Goal: Find specific page/section: Find specific page/section

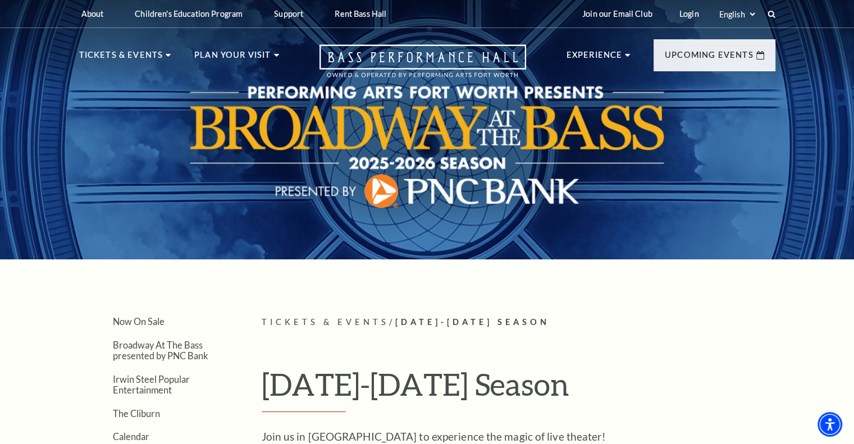
click at [118, 112] on link "Now On Sale" at bounding box center [121, 112] width 65 height 10
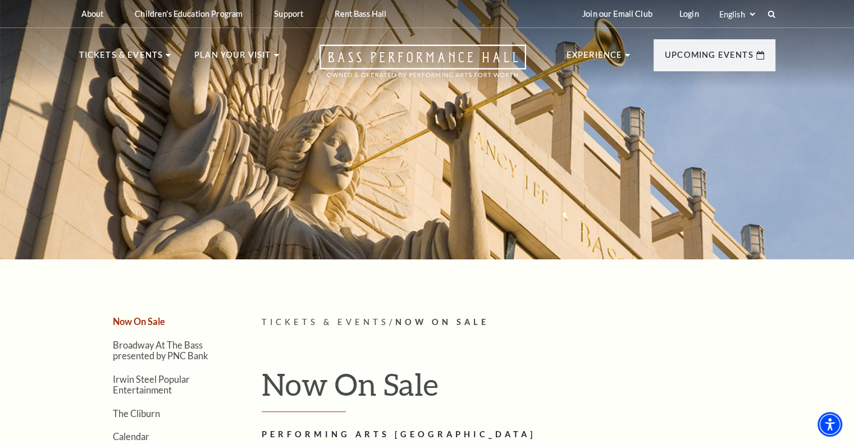
click at [120, 244] on link "Calendar" at bounding box center [113, 246] width 49 height 10
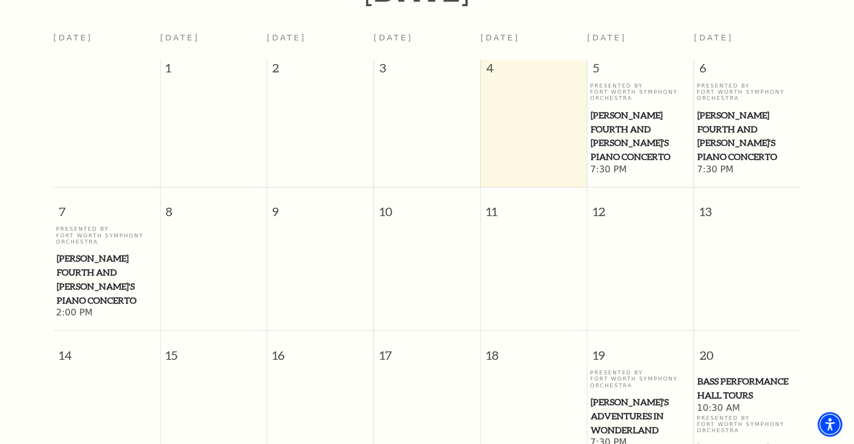
scroll to position [286, 0]
